Goal: Navigation & Orientation: Go to known website

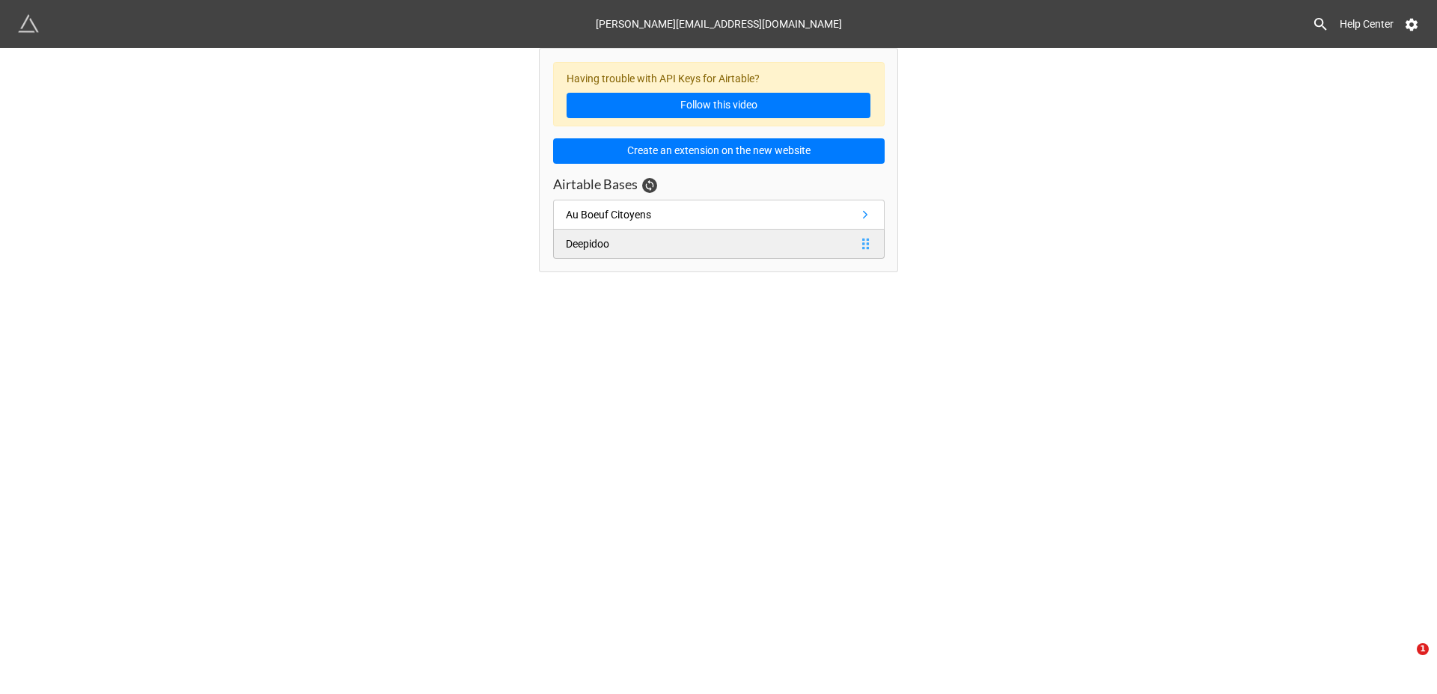
click at [620, 240] on link "Deepidoo" at bounding box center [718, 244] width 331 height 29
click at [31, 31] on img at bounding box center [28, 23] width 21 height 21
